Goal: Task Accomplishment & Management: Manage account settings

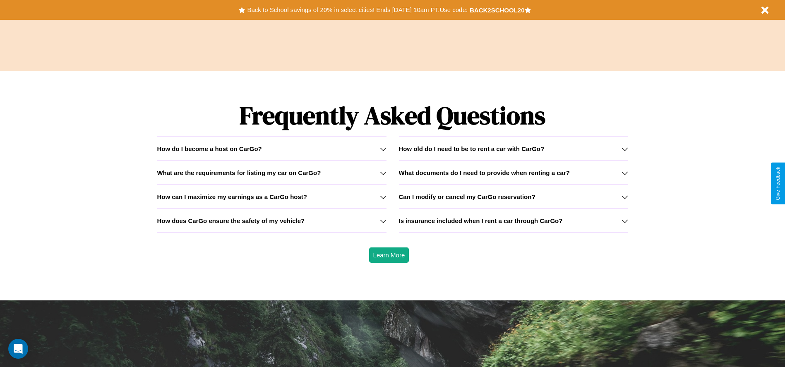
scroll to position [1188, 0]
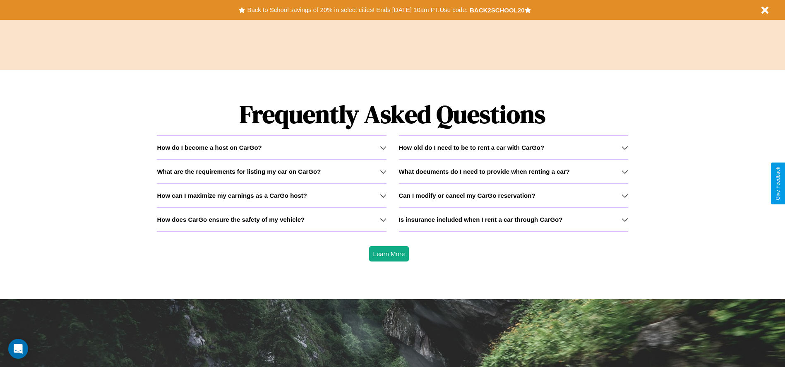
click at [625, 147] on icon at bounding box center [625, 148] width 7 height 7
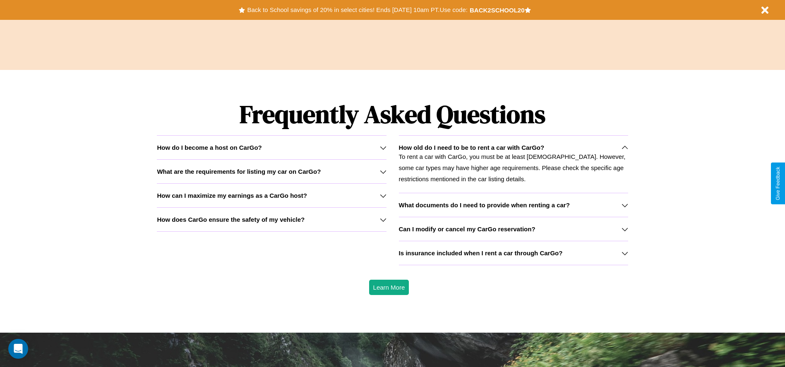
click at [513, 205] on h3 "What documents do I need to provide when renting a car?" at bounding box center [484, 205] width 171 height 7
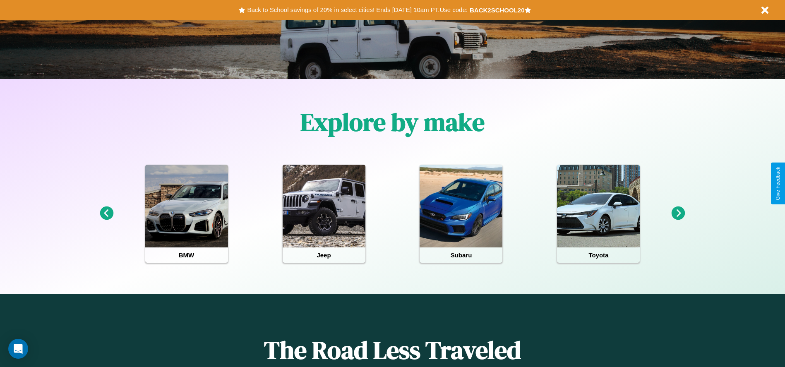
scroll to position [0, 0]
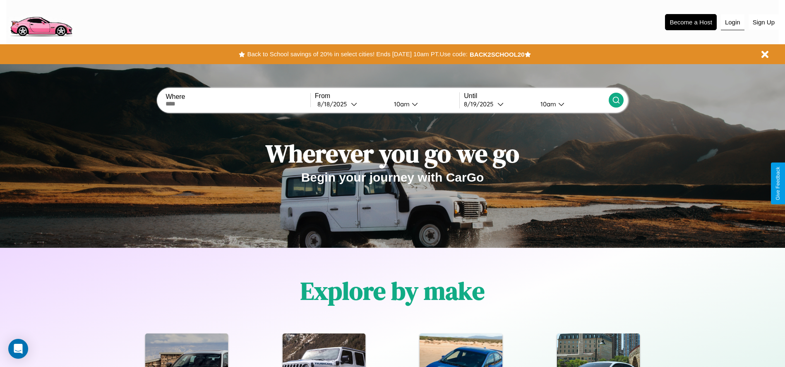
click at [733, 22] on button "Login" at bounding box center [733, 22] width 24 height 16
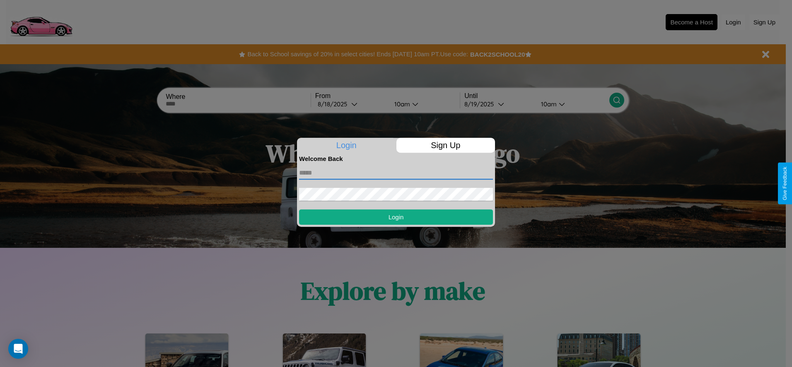
click at [396, 173] on input "text" at bounding box center [396, 172] width 194 height 13
type input "**********"
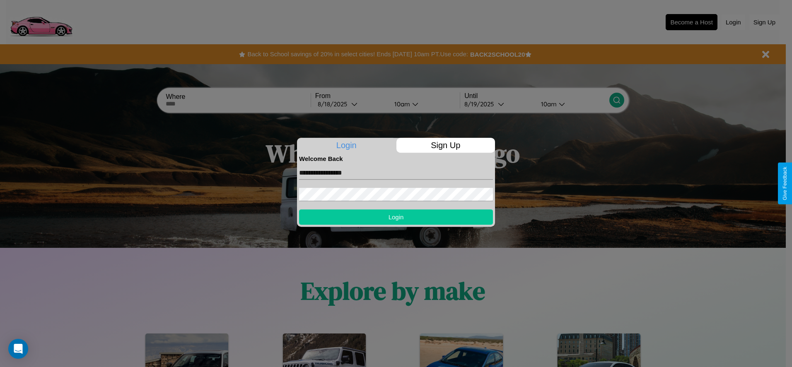
click at [396, 217] on button "Login" at bounding box center [396, 217] width 194 height 15
